Goal: Transaction & Acquisition: Book appointment/travel/reservation

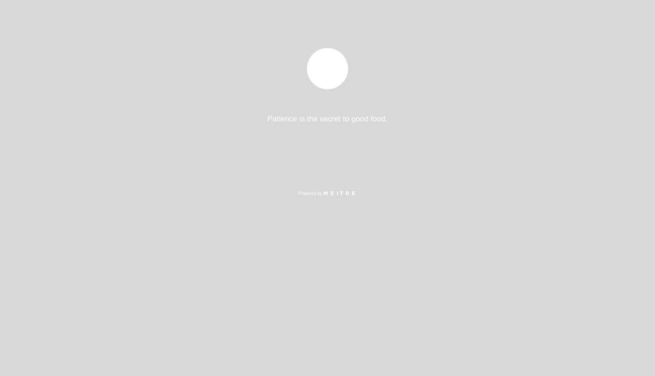
select select "es"
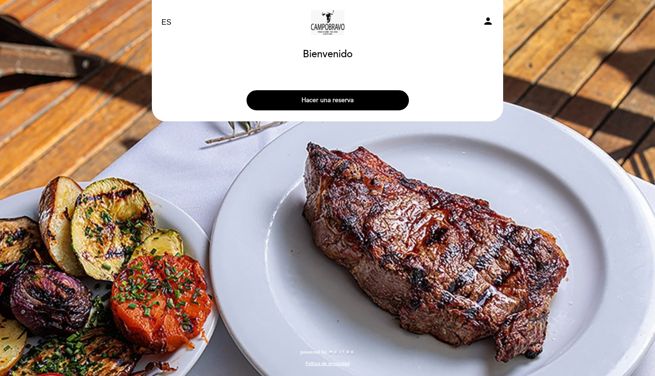
click at [336, 96] on button "Hacer una reserva" at bounding box center [328, 100] width 162 height 20
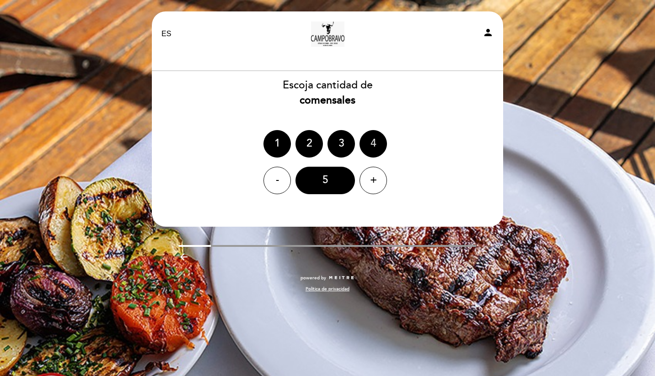
click at [375, 149] on div "4" at bounding box center [373, 143] width 27 height 27
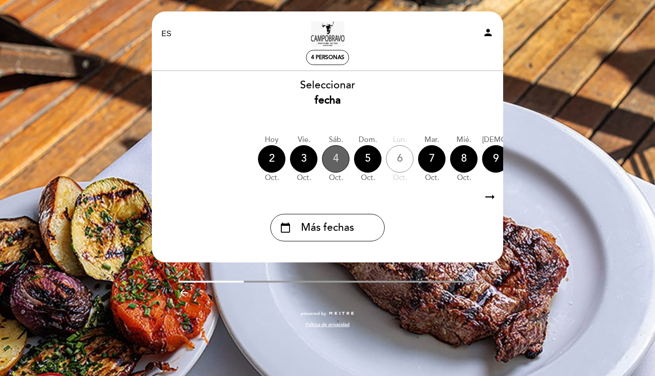
click at [334, 164] on div "4" at bounding box center [335, 158] width 27 height 27
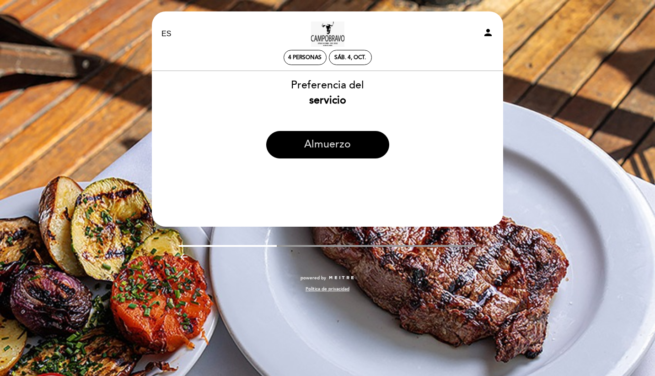
click at [330, 152] on div "Almuerzo" at bounding box center [328, 148] width 352 height 35
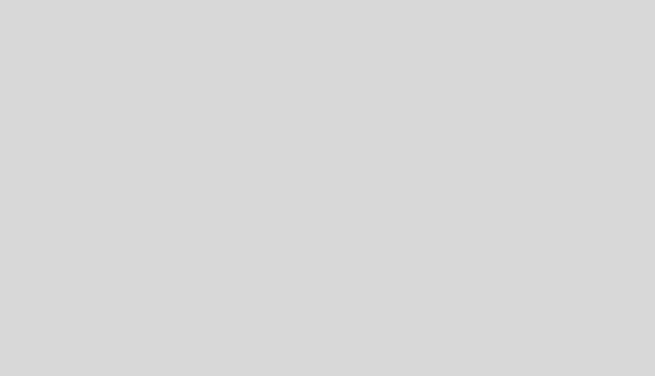
select select "es"
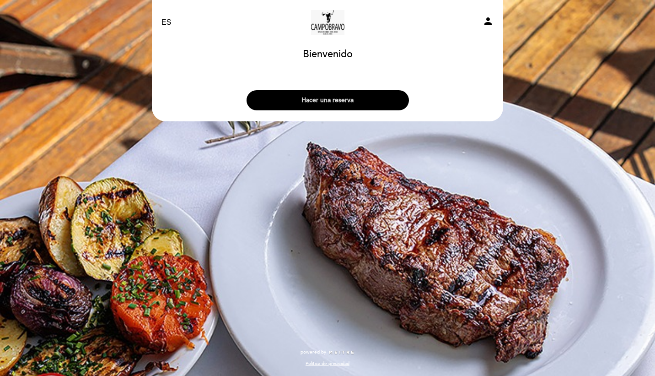
click at [315, 107] on button "Hacer una reserva" at bounding box center [328, 100] width 162 height 20
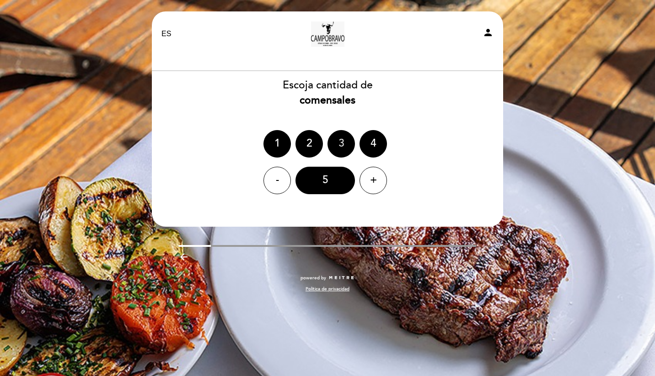
click at [342, 146] on div "3" at bounding box center [341, 143] width 27 height 27
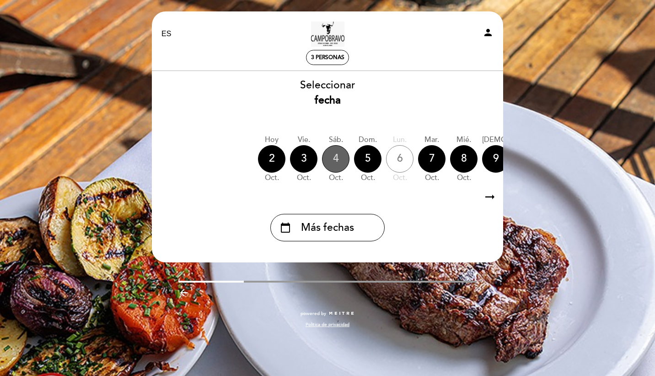
click at [332, 164] on div "4" at bounding box center [335, 158] width 27 height 27
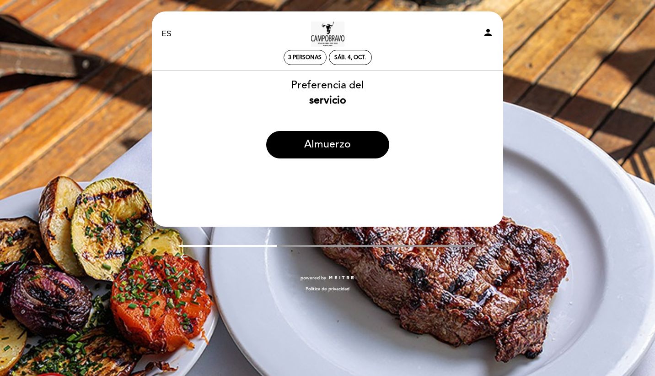
click at [282, 101] on div "Preferencia del servicio" at bounding box center [328, 93] width 352 height 30
